Goal: Communication & Community: Answer question/provide support

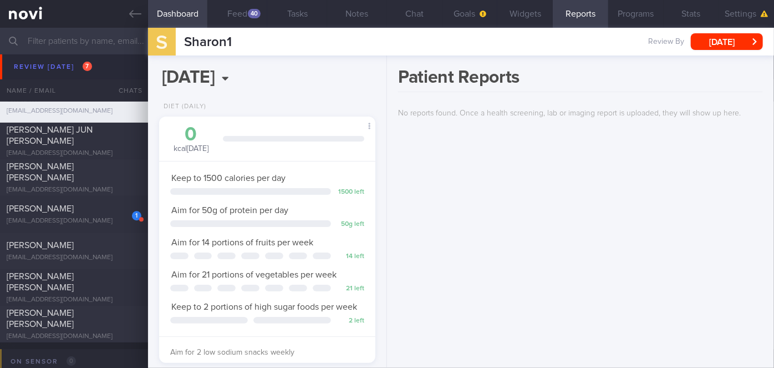
scroll to position [3773, 0]
click at [94, 212] on div "[PERSON_NAME]" at bounding box center [73, 207] width 132 height 11
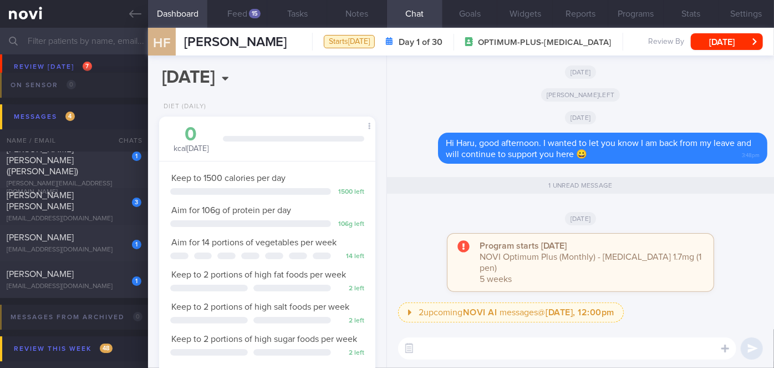
scroll to position [4051, 0]
click at [105, 158] on div "[PERSON_NAME] [PERSON_NAME] ([PERSON_NAME])" at bounding box center [73, 157] width 132 height 33
type input "Nil"
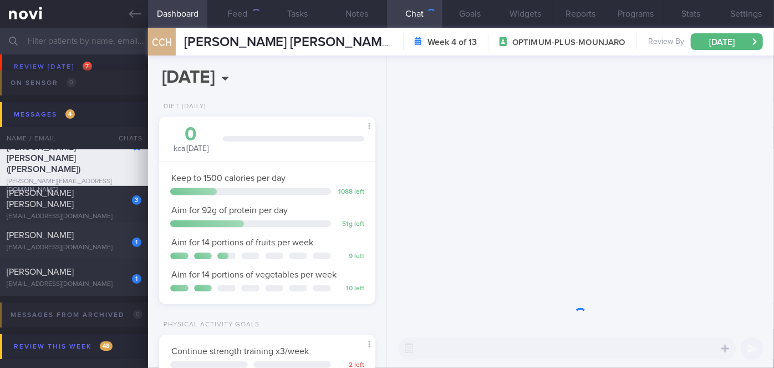
scroll to position [110, 189]
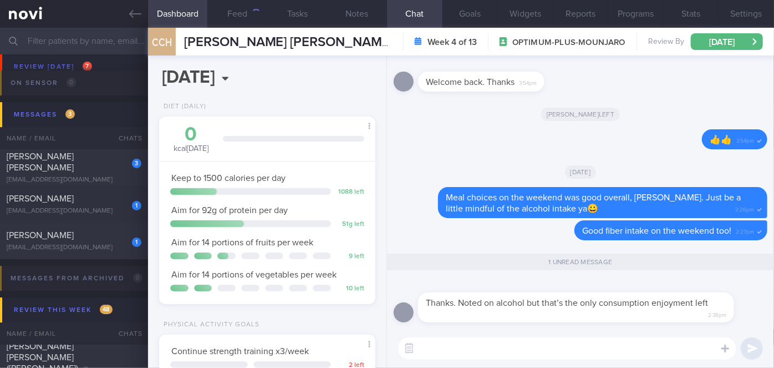
drag, startPoint x: 502, startPoint y: 334, endPoint x: 484, endPoint y: 350, distance: 24.7
click at [484, 350] on div "​ ​" at bounding box center [580, 348] width 387 height 39
click at [484, 350] on textarea at bounding box center [567, 348] width 338 height 22
type textarea "O"
click at [106, 244] on div "[EMAIL_ADDRESS][DOMAIN_NAME]" at bounding box center [74, 247] width 135 height 8
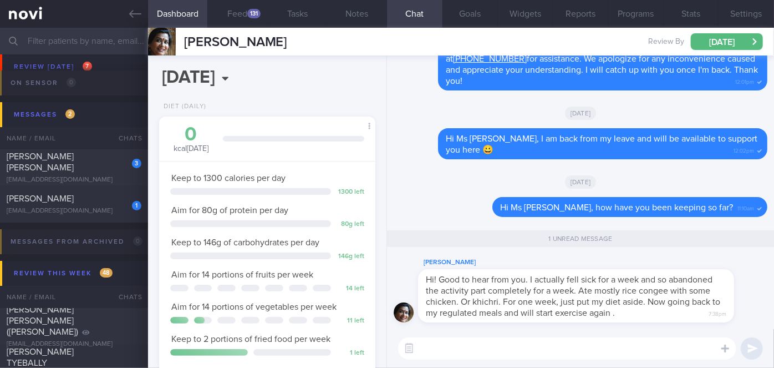
click at [461, 339] on textarea at bounding box center [567, 348] width 338 height 22
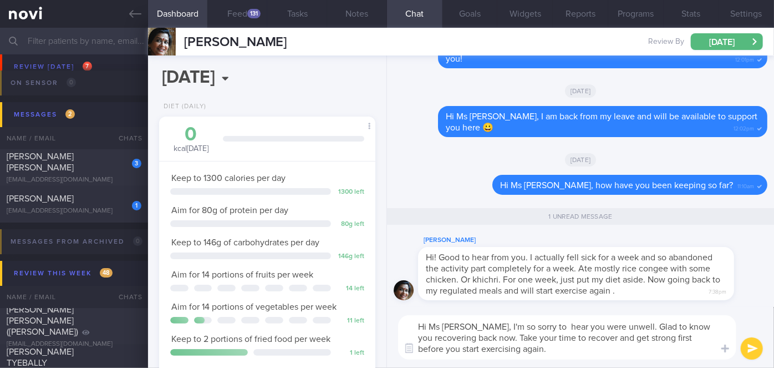
type textarea "Hi Ms [PERSON_NAME], I'm so sorry to hear you were unwell. Glad to know you rec…"
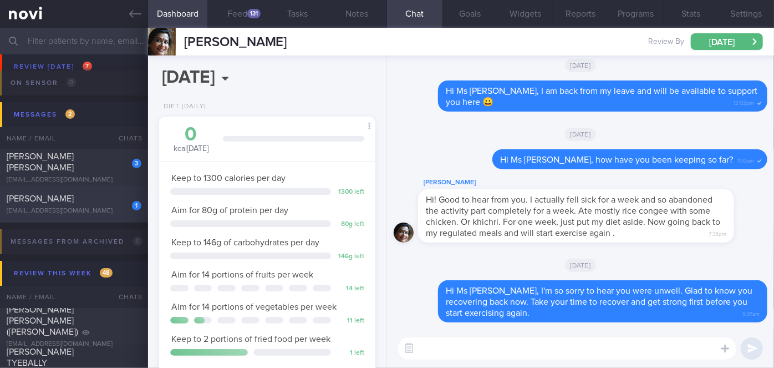
click at [118, 212] on div "[EMAIL_ADDRESS][DOMAIN_NAME]" at bounding box center [74, 211] width 135 height 8
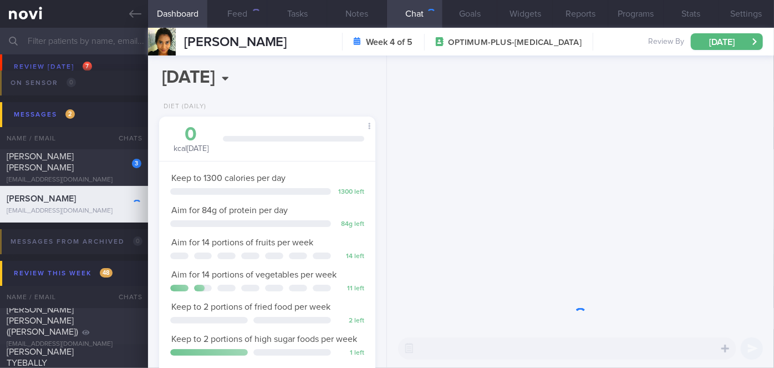
scroll to position [94, 189]
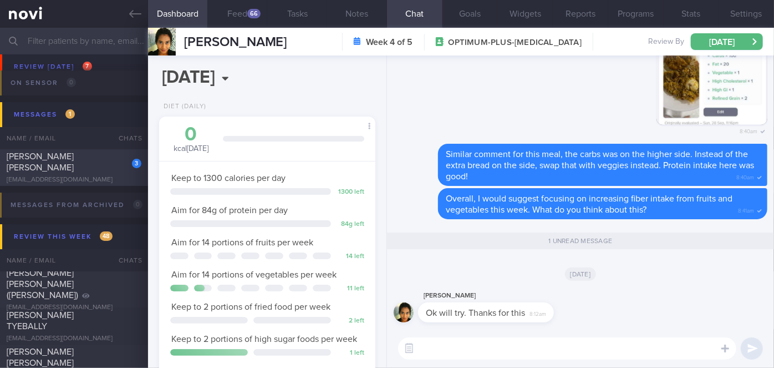
click at [115, 167] on div "[PERSON_NAME] [PERSON_NAME]" at bounding box center [73, 162] width 132 height 22
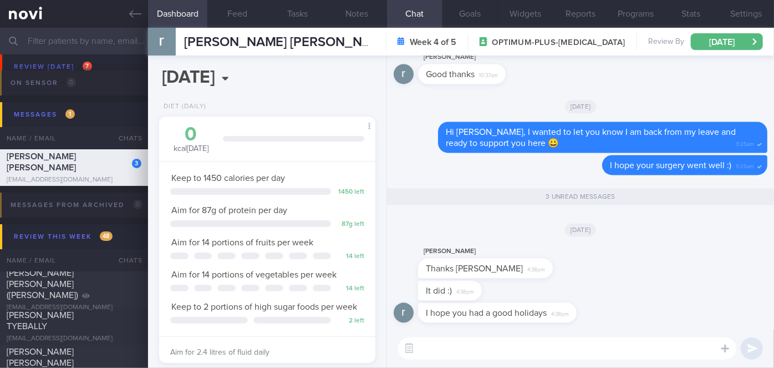
click at [445, 347] on textarea at bounding box center [567, 348] width 338 height 22
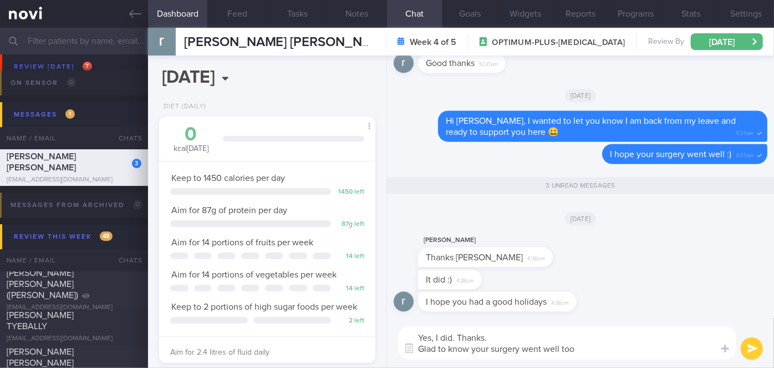
type textarea "Yes, I did. Thanks. Glad to know your surgery went well too!"
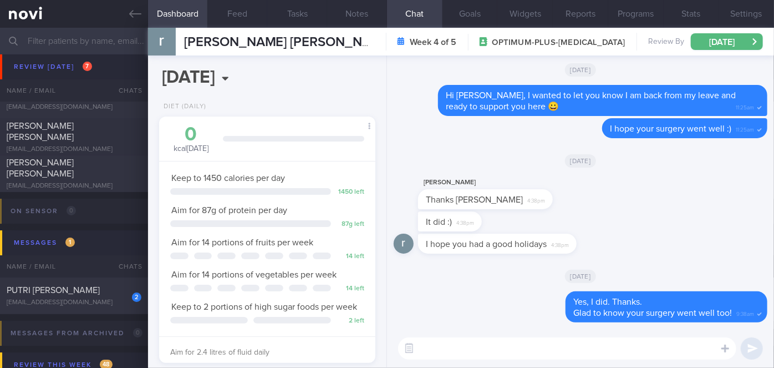
scroll to position [4022, 0]
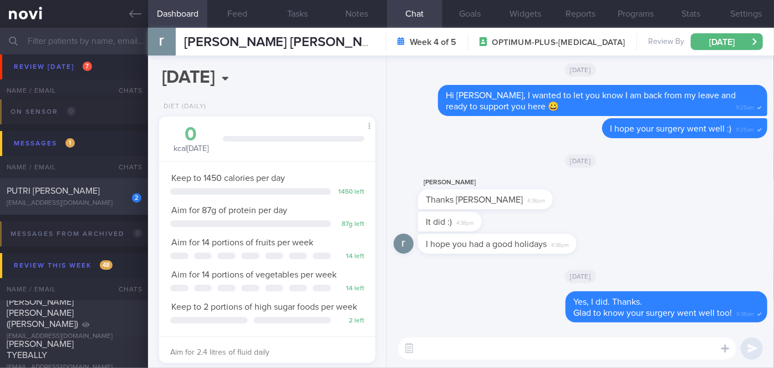
click at [56, 186] on span "PUTRI [PERSON_NAME]" at bounding box center [53, 190] width 93 height 9
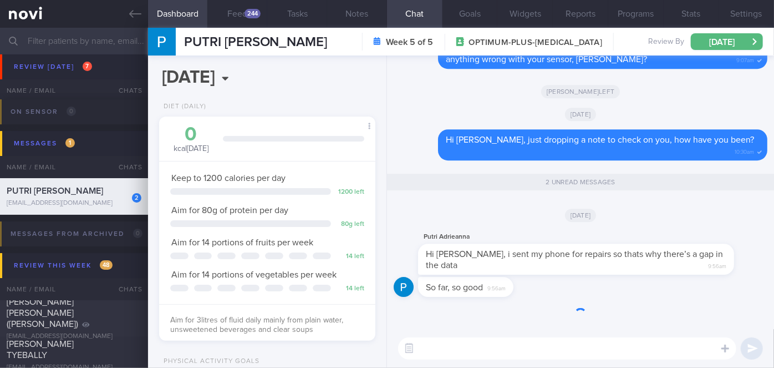
scroll to position [110, 189]
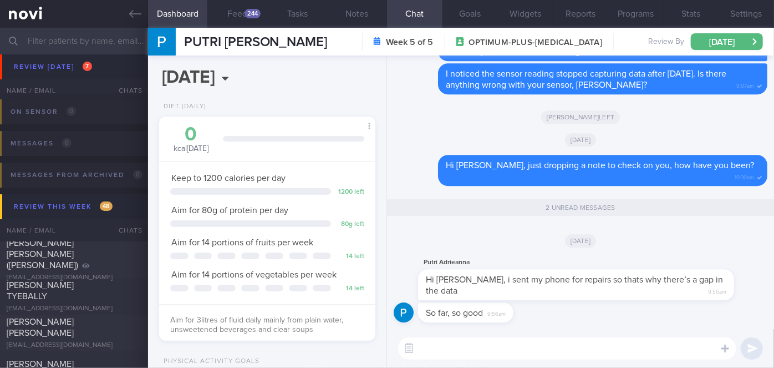
click at [507, 354] on textarea at bounding box center [567, 348] width 338 height 22
type textarea "H"
type textarea "I see, thanks for letting us know"
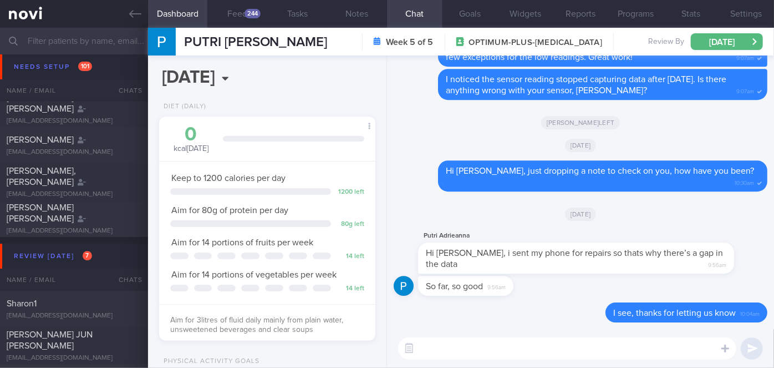
scroll to position [3719, 0]
